Goal: Task Accomplishment & Management: Manage account settings

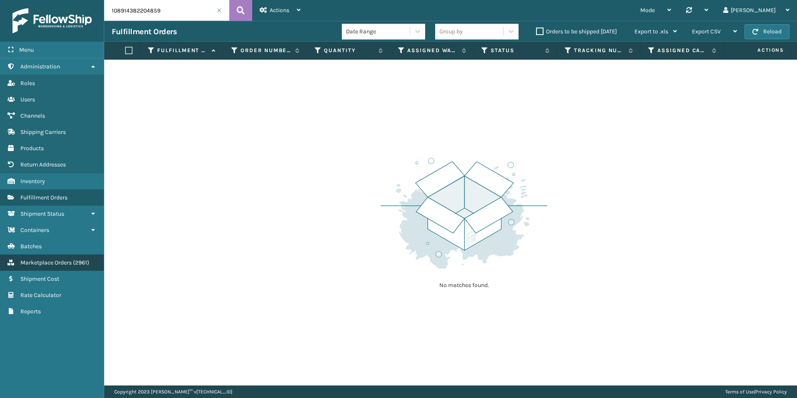
drag, startPoint x: 45, startPoint y: 263, endPoint x: 65, endPoint y: 261, distance: 20.5
click at [45, 263] on span "Marketplace Orders" at bounding box center [45, 262] width 51 height 7
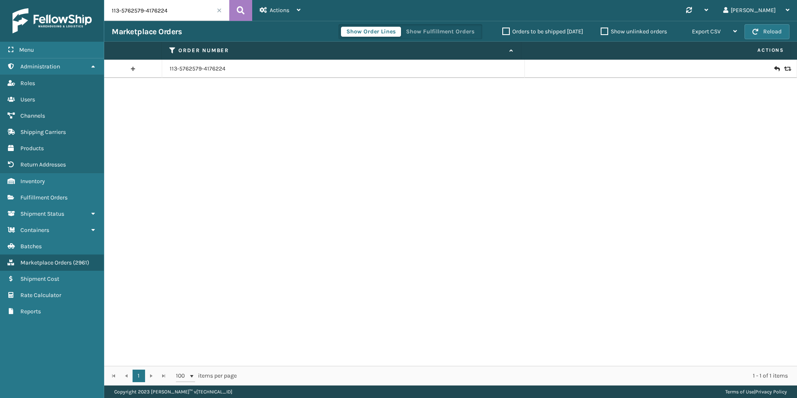
click at [169, 13] on input "113-5762579-4176224" at bounding box center [166, 10] width 125 height 21
paste input "47313"
type input "47313"
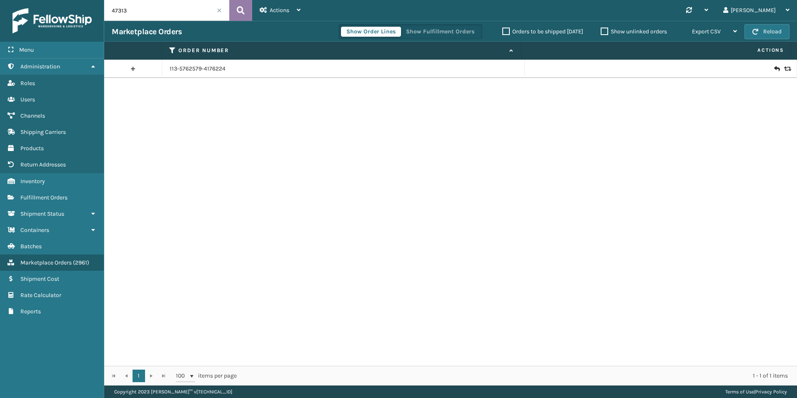
click at [235, 10] on button at bounding box center [240, 10] width 23 height 21
click at [784, 68] on icon at bounding box center [786, 69] width 5 height 6
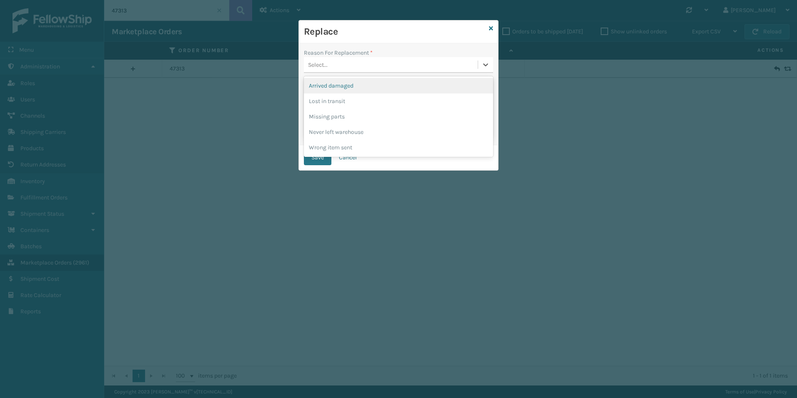
click at [439, 60] on div "Select..." at bounding box center [391, 65] width 174 height 14
click at [400, 92] on div "Arrived damaged" at bounding box center [398, 85] width 189 height 15
click at [323, 150] on button "Save" at bounding box center [318, 157] width 28 height 15
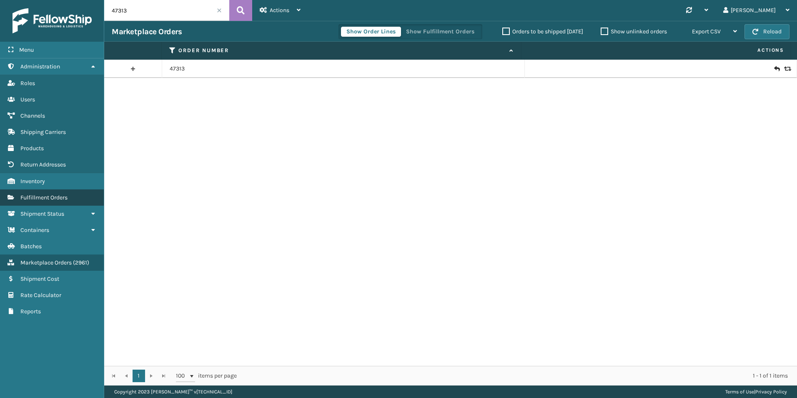
click at [58, 195] on span "Fulfillment Orders" at bounding box center [43, 197] width 47 height 7
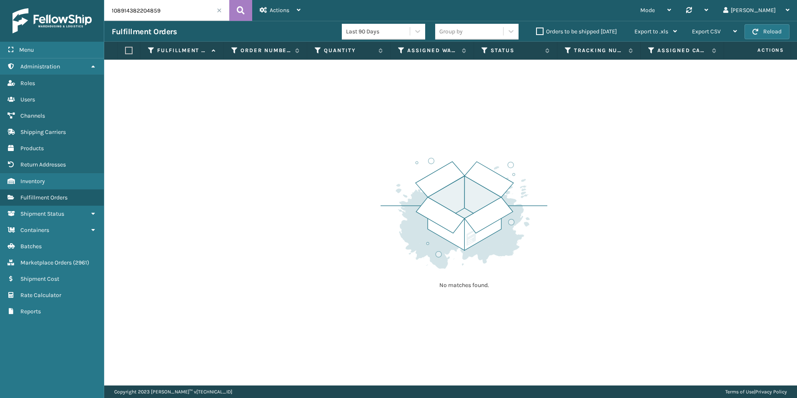
click at [128, 9] on input "108914382204859" at bounding box center [166, 10] width 125 height 21
paste input "47313"
type input "47313"
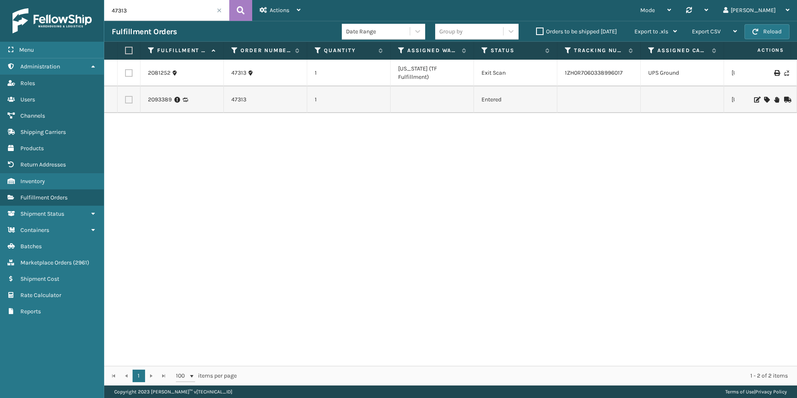
drag, startPoint x: 691, startPoint y: 173, endPoint x: 686, endPoint y: 165, distance: 9.9
click at [691, 173] on div "2081252 47313 1 [US_STATE] (TF Fulfillment) Exit Scan 1ZH0R7060338996017 [GEOGR…" at bounding box center [450, 213] width 693 height 306
drag, startPoint x: 632, startPoint y: 190, endPoint x: 750, endPoint y: 203, distance: 119.5
click at [642, 190] on div "2081252 47313 1 [US_STATE] (TF Fulfillment) Exit Scan 1ZH0R7060338996017 [GEOGR…" at bounding box center [450, 213] width 693 height 306
drag, startPoint x: 672, startPoint y: 198, endPoint x: 672, endPoint y: 211, distance: 12.9
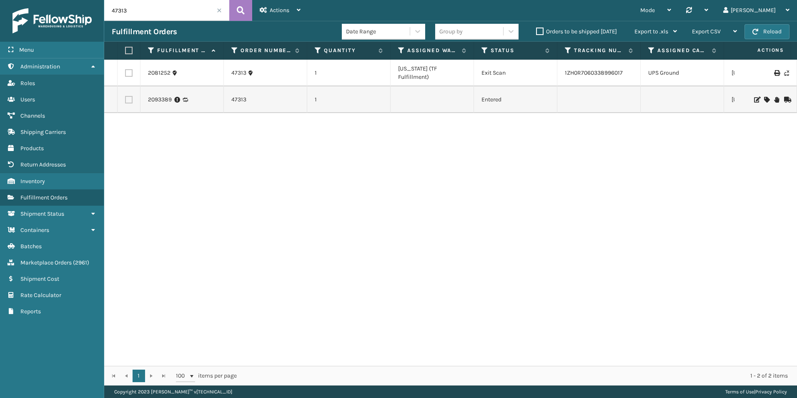
click at [672, 199] on div "2081252 47313 1 [US_STATE] (TF Fulfillment) Exit Scan 1ZH0R7060338996017 [GEOGR…" at bounding box center [450, 213] width 693 height 306
click at [630, 152] on div "2081252 47313 1 [US_STATE] (TF Fulfillment) Exit Scan 1ZH0R7060338996017 [GEOGR…" at bounding box center [450, 213] width 693 height 306
